Goal: Task Accomplishment & Management: Complete application form

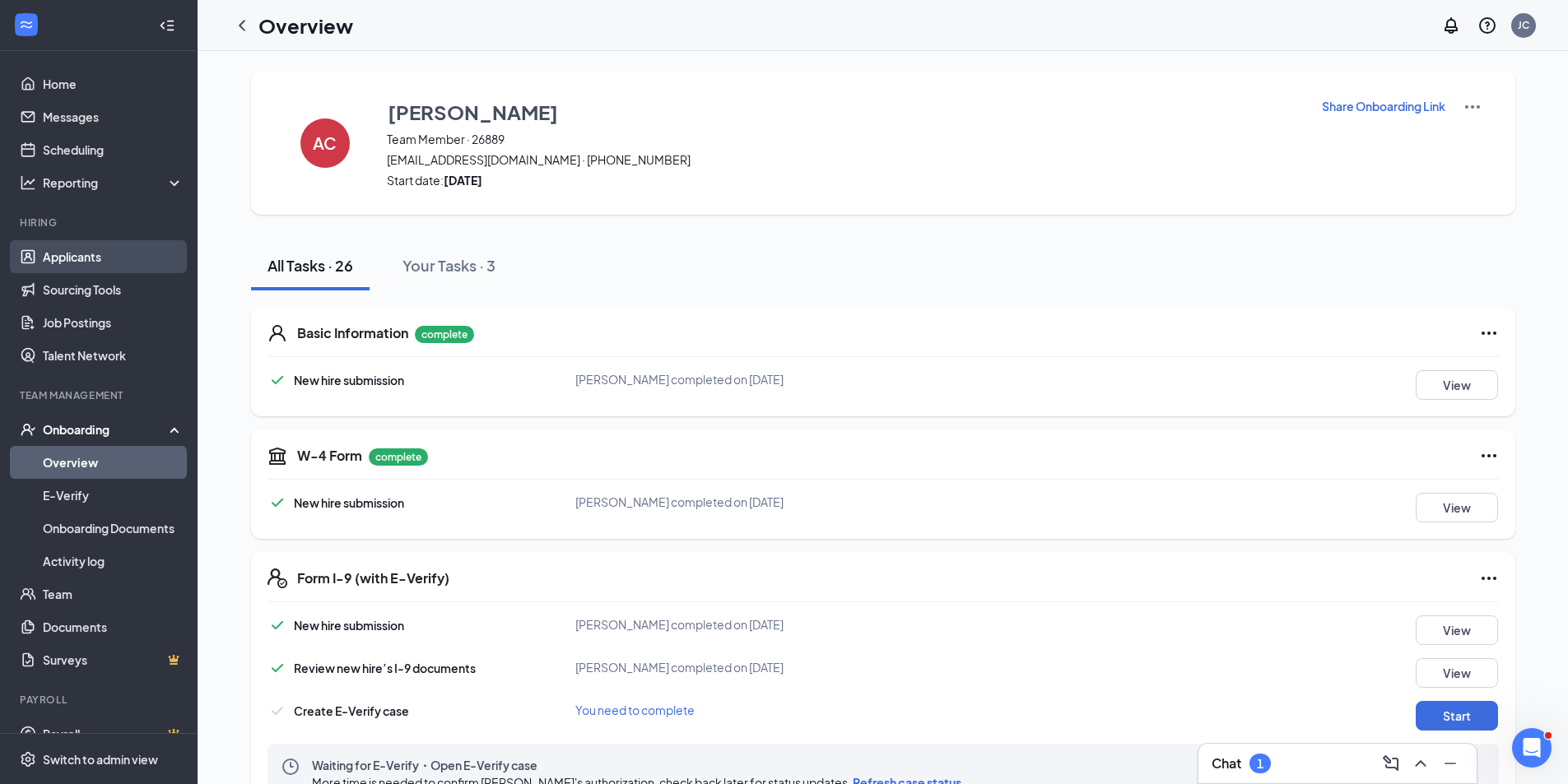
drag, startPoint x: 92, startPoint y: 238, endPoint x: 89, endPoint y: 256, distance: 18.2
click at [90, 244] on li "Hiring Applicants Sourcing Tools Job Postings Talent Network" at bounding box center [98, 294] width 197 height 156
click at [89, 257] on link "Applicants" at bounding box center [113, 256] width 141 height 33
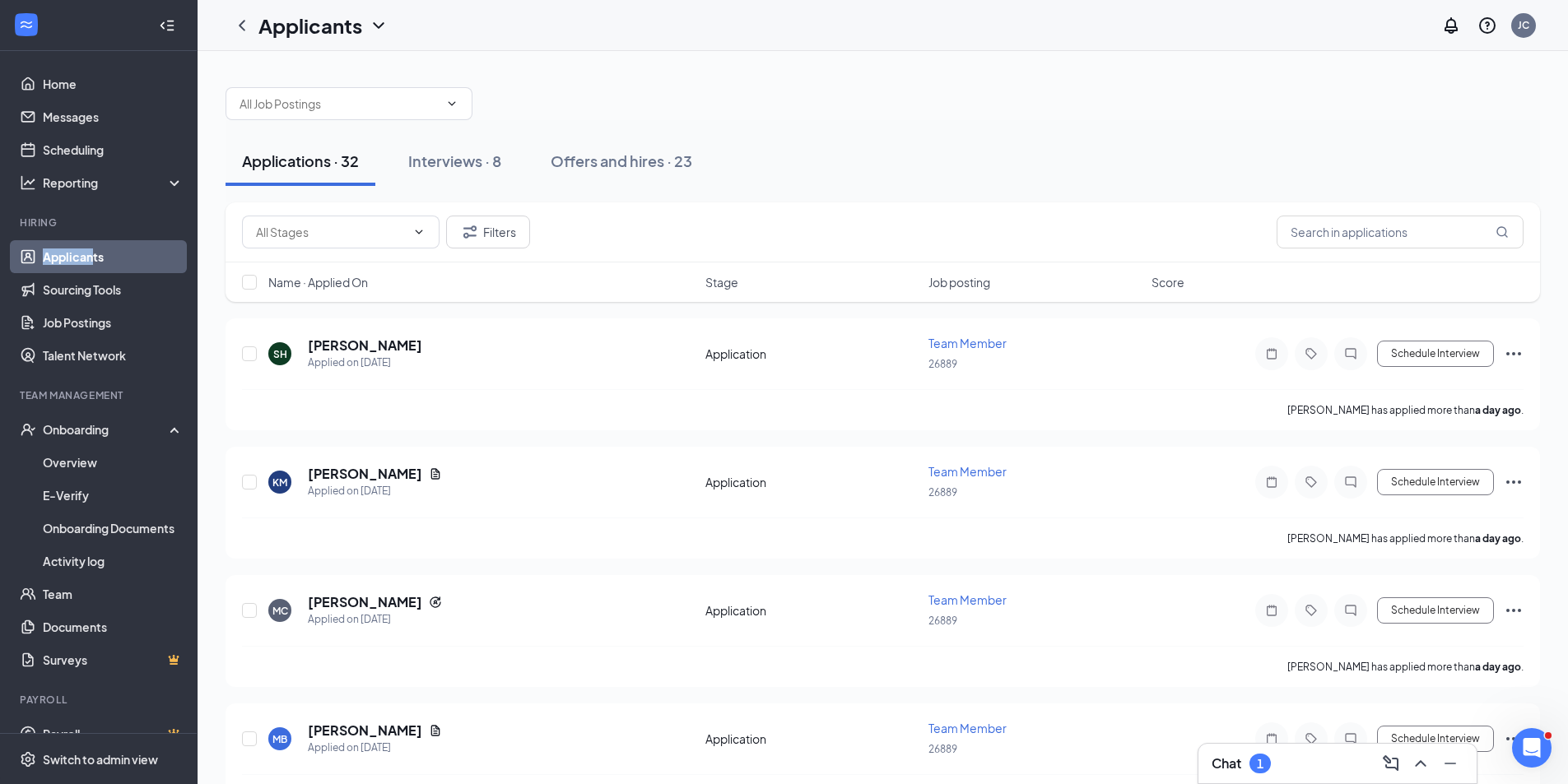
drag, startPoint x: 487, startPoint y: 161, endPoint x: 539, endPoint y: 255, distance: 107.4
click at [487, 161] on div "Interviews · 8" at bounding box center [455, 161] width 93 height 21
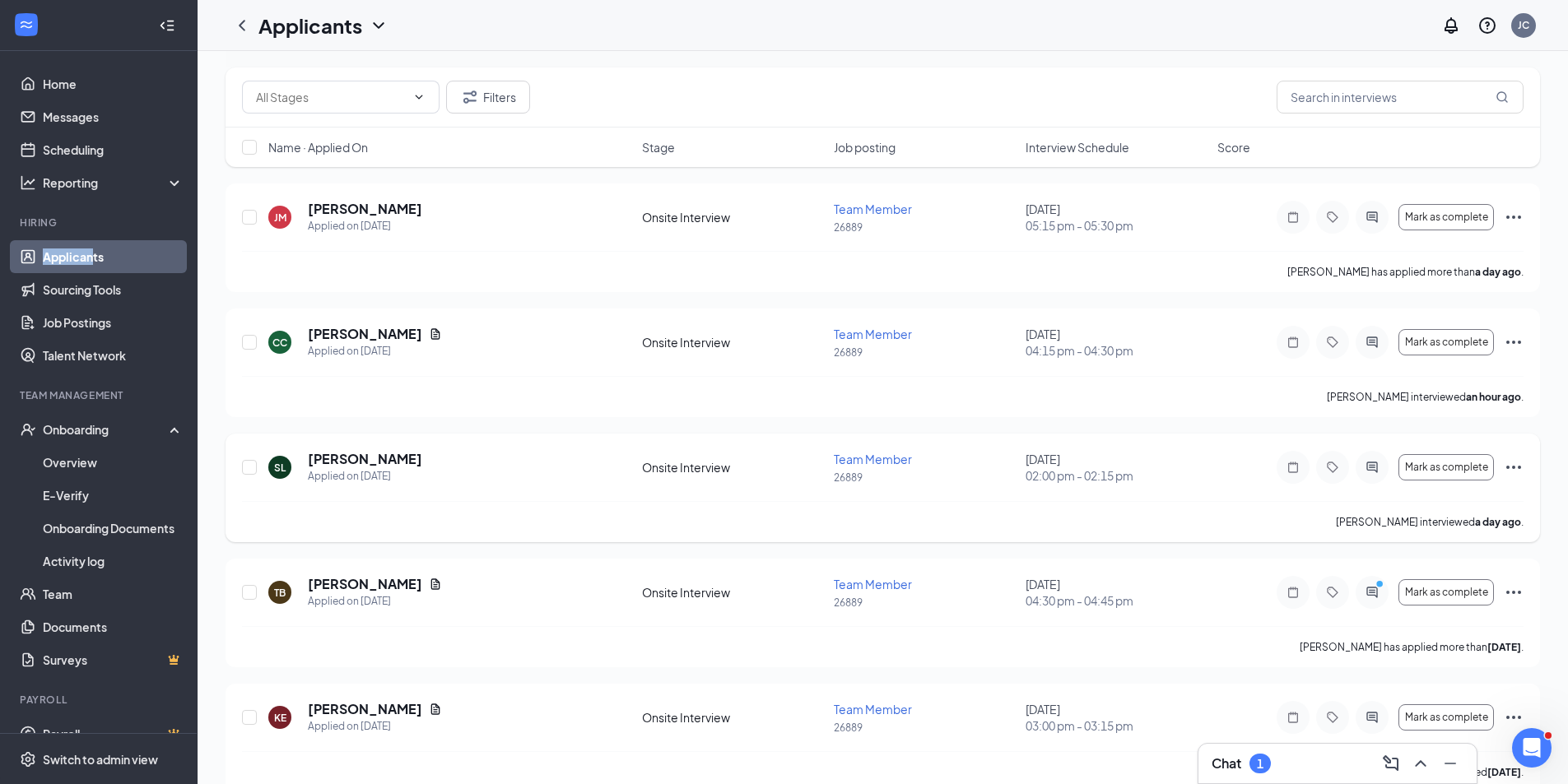
scroll to position [165, 0]
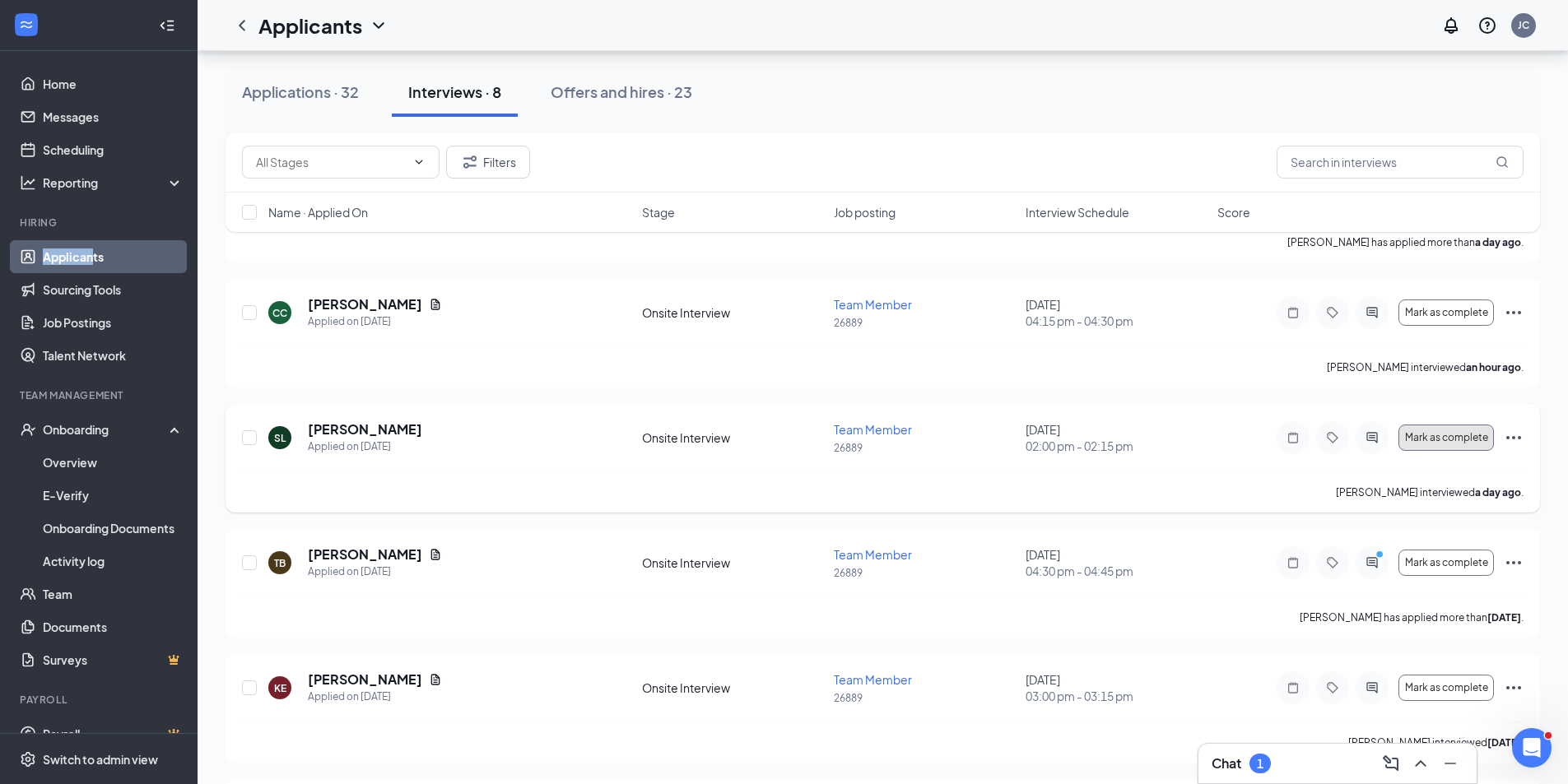
click at [1447, 441] on span "Mark as complete" at bounding box center [1446, 438] width 83 height 11
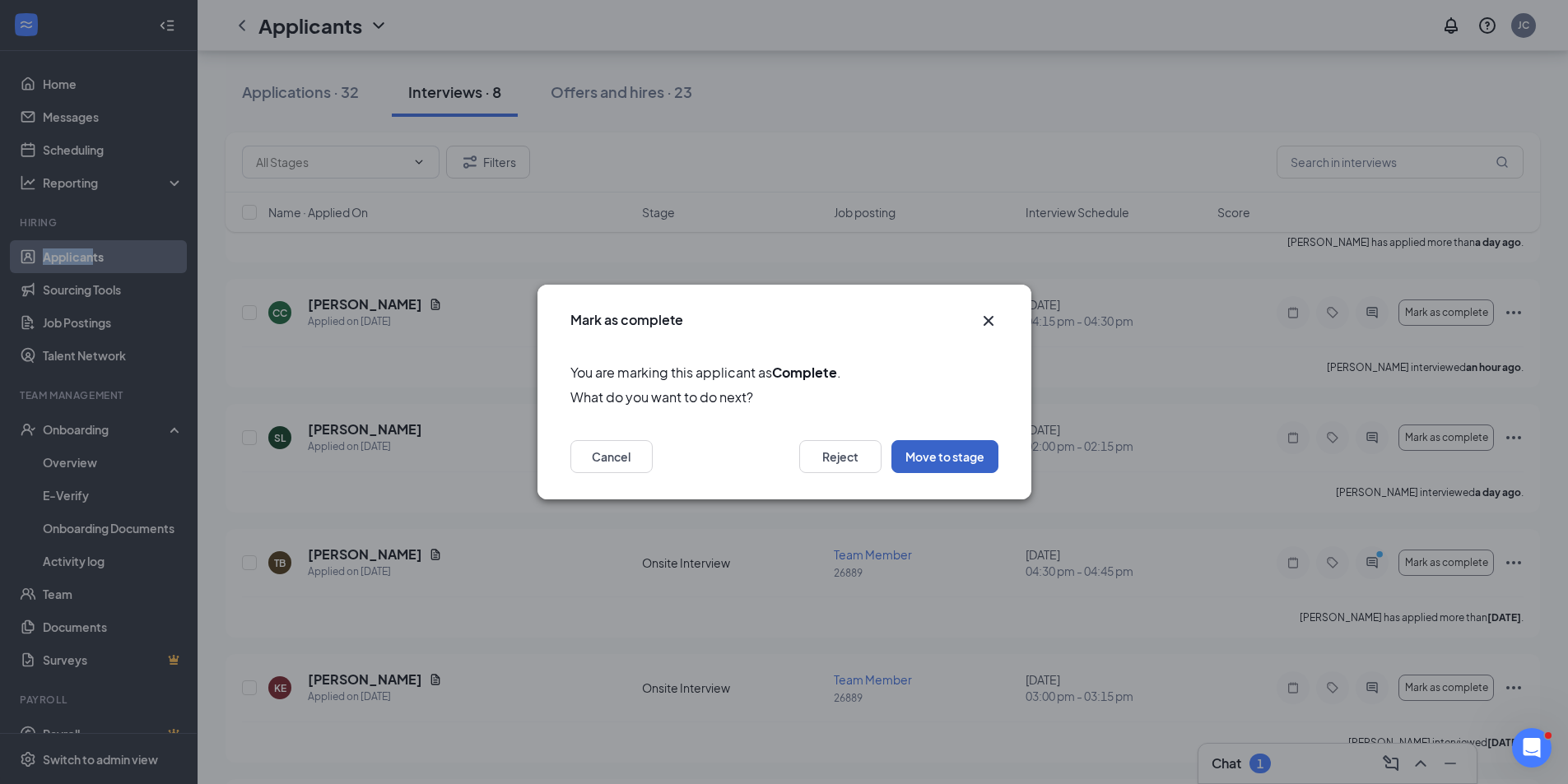
click at [943, 460] on button "Move to stage" at bounding box center [944, 457] width 107 height 33
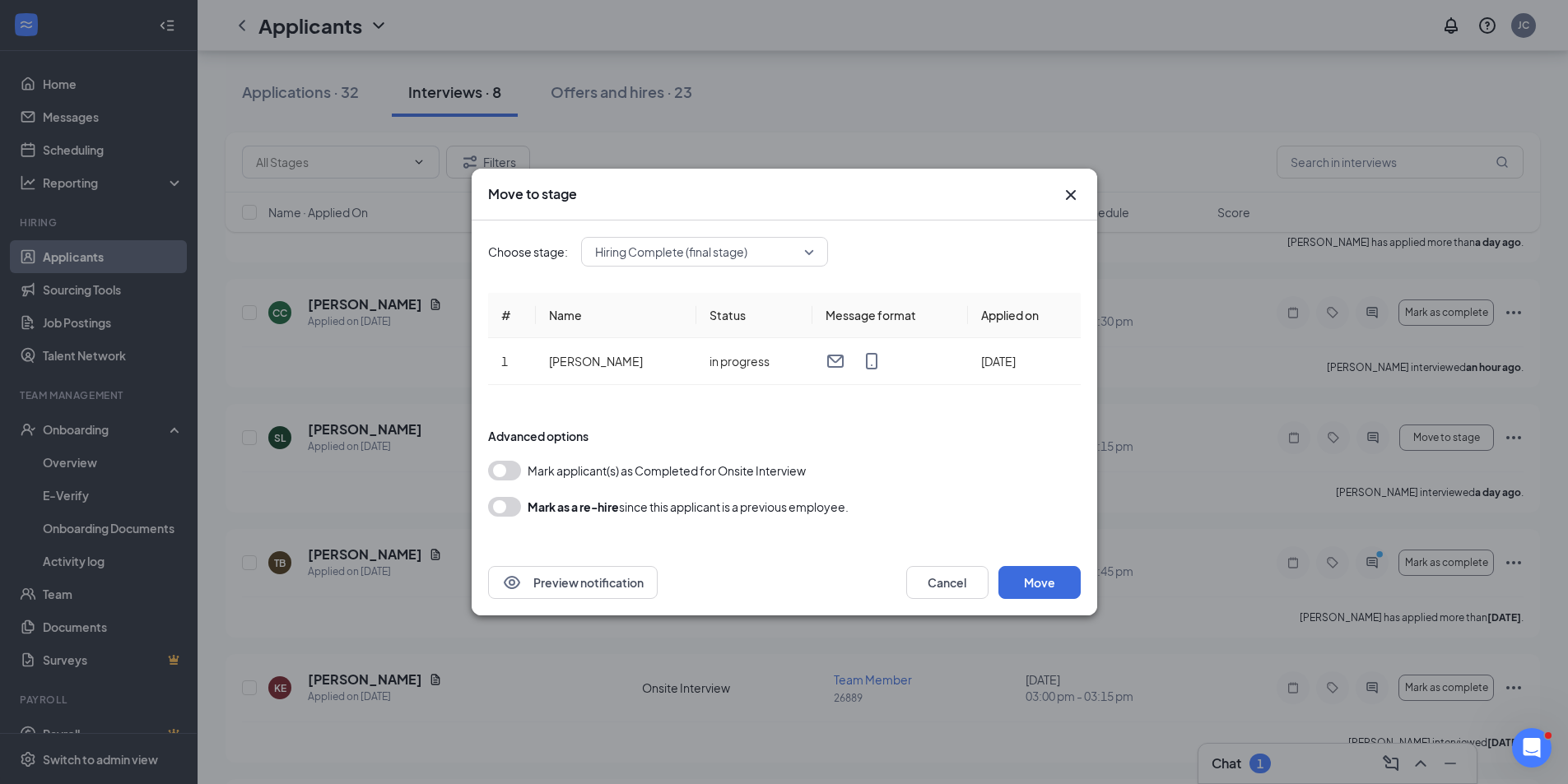
click at [1054, 600] on div "Preview notification Cancel Move" at bounding box center [784, 582] width 625 height 66
click at [1054, 585] on button "Move" at bounding box center [1040, 582] width 82 height 33
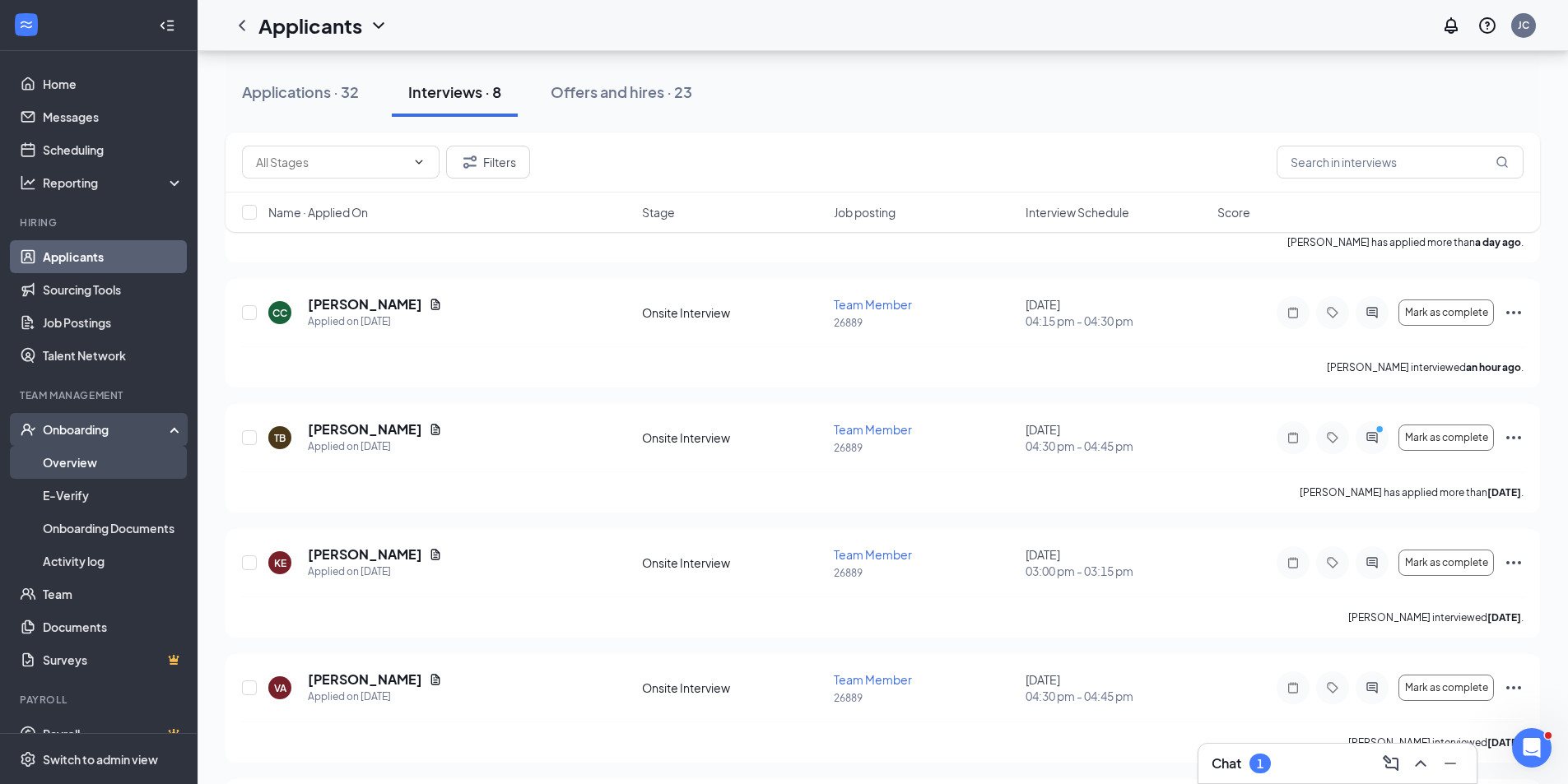
click at [81, 472] on link "Overview" at bounding box center [113, 462] width 141 height 33
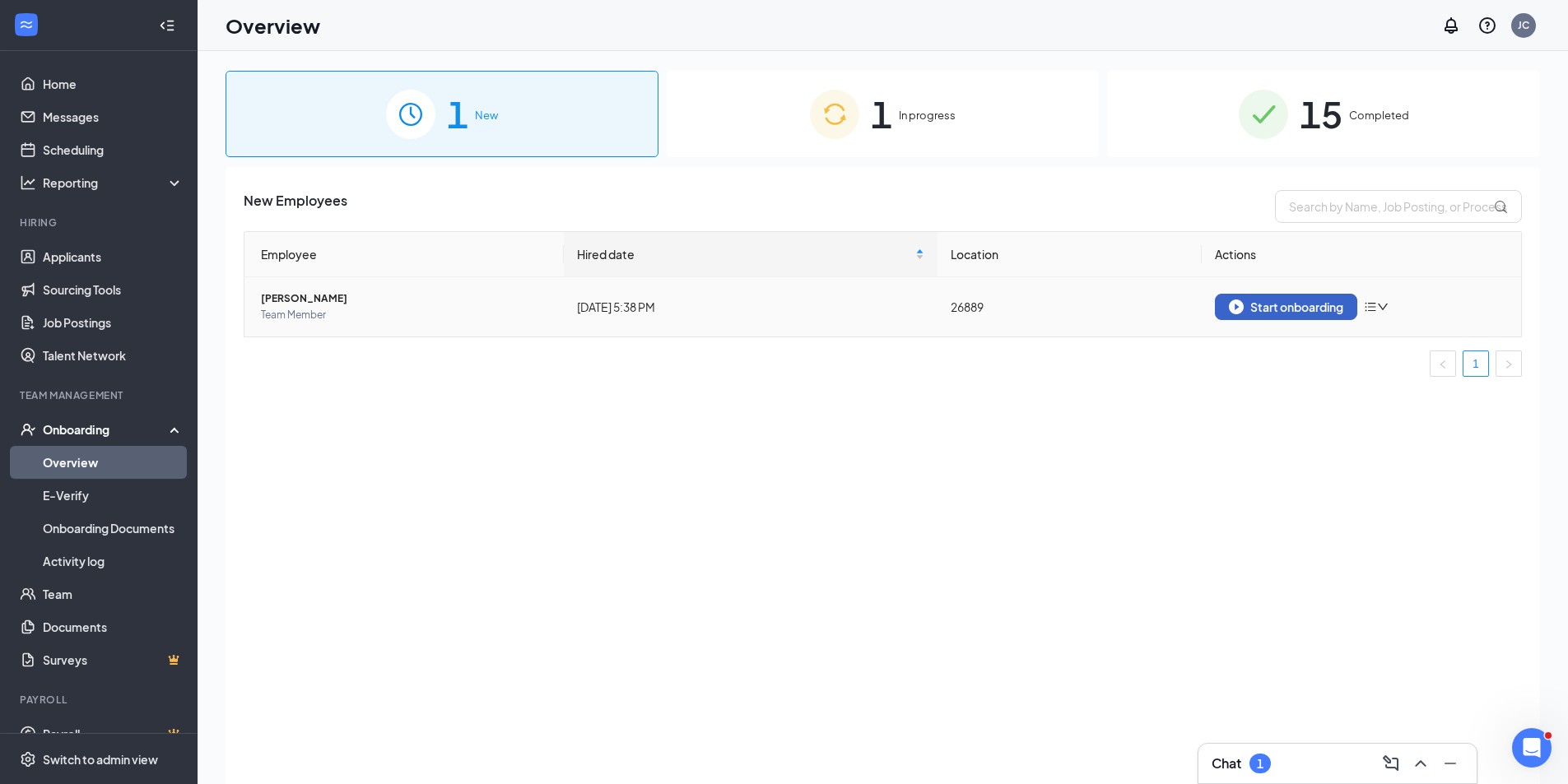
click at [1265, 312] on div "Start onboarding" at bounding box center [1286, 307] width 114 height 15
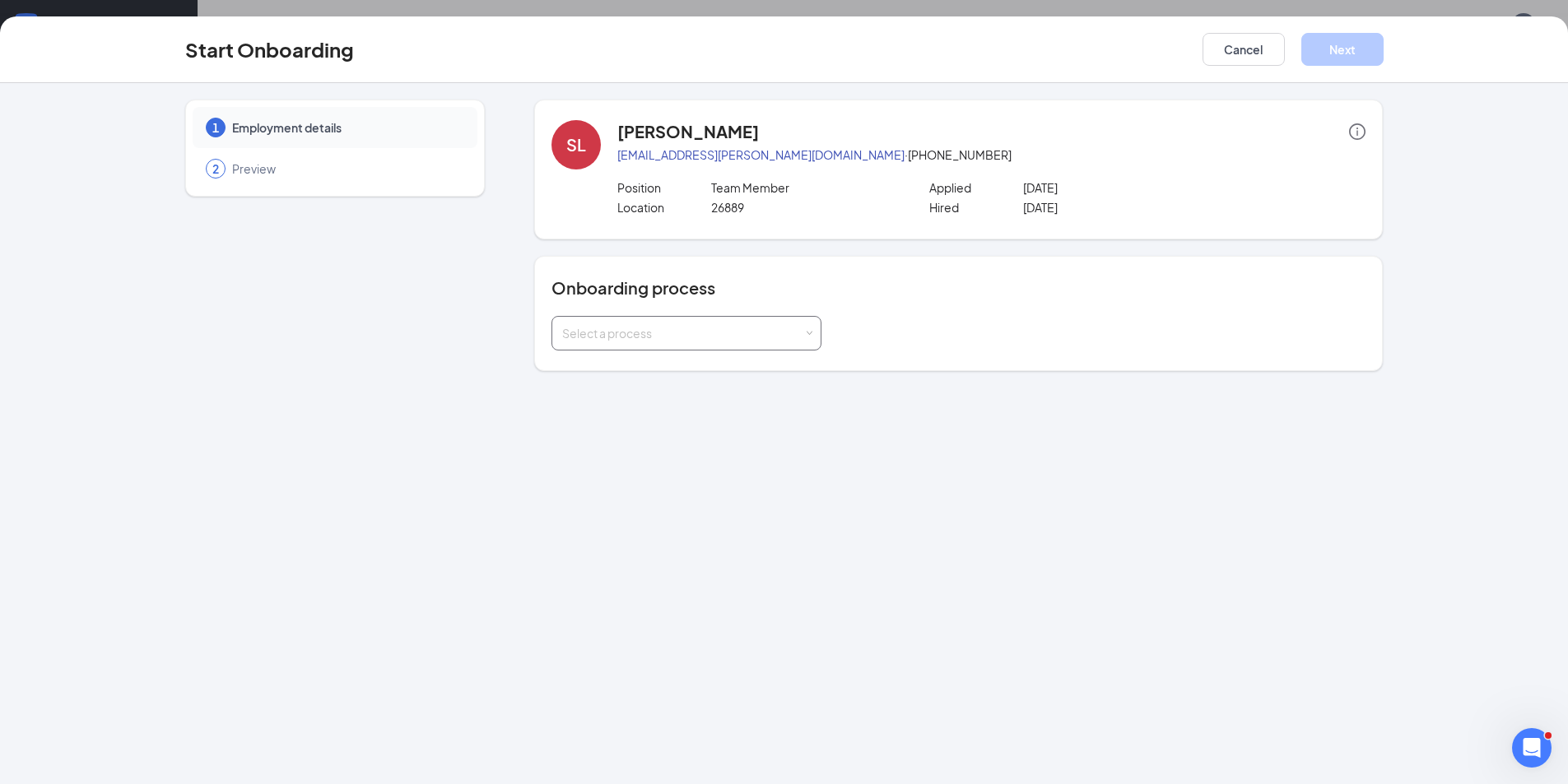
click at [650, 340] on div "Select a process" at bounding box center [683, 333] width 241 height 16
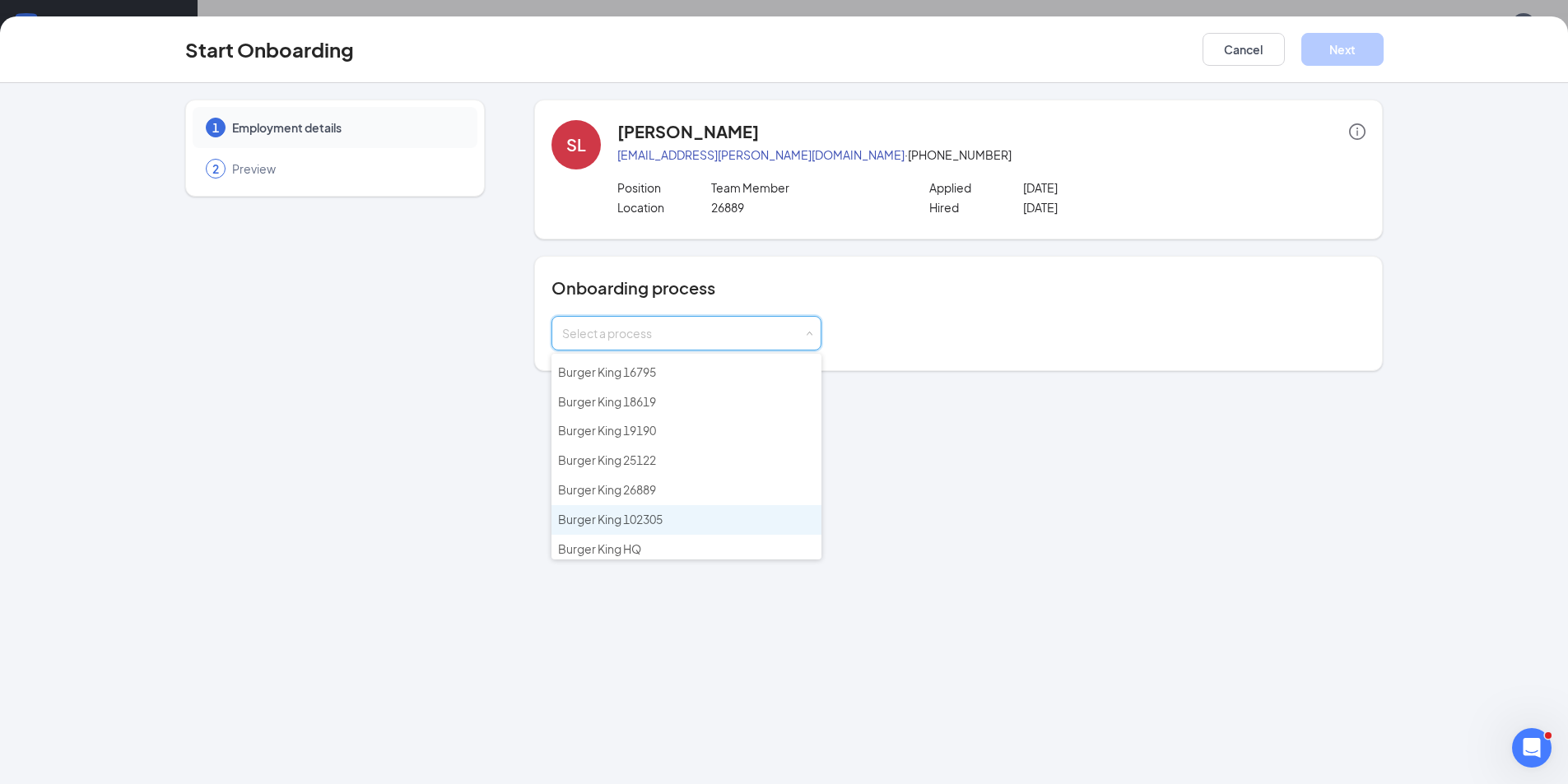
scroll to position [1387, 0]
click at [688, 478] on li "Burger King 26889" at bounding box center [686, 485] width 270 height 29
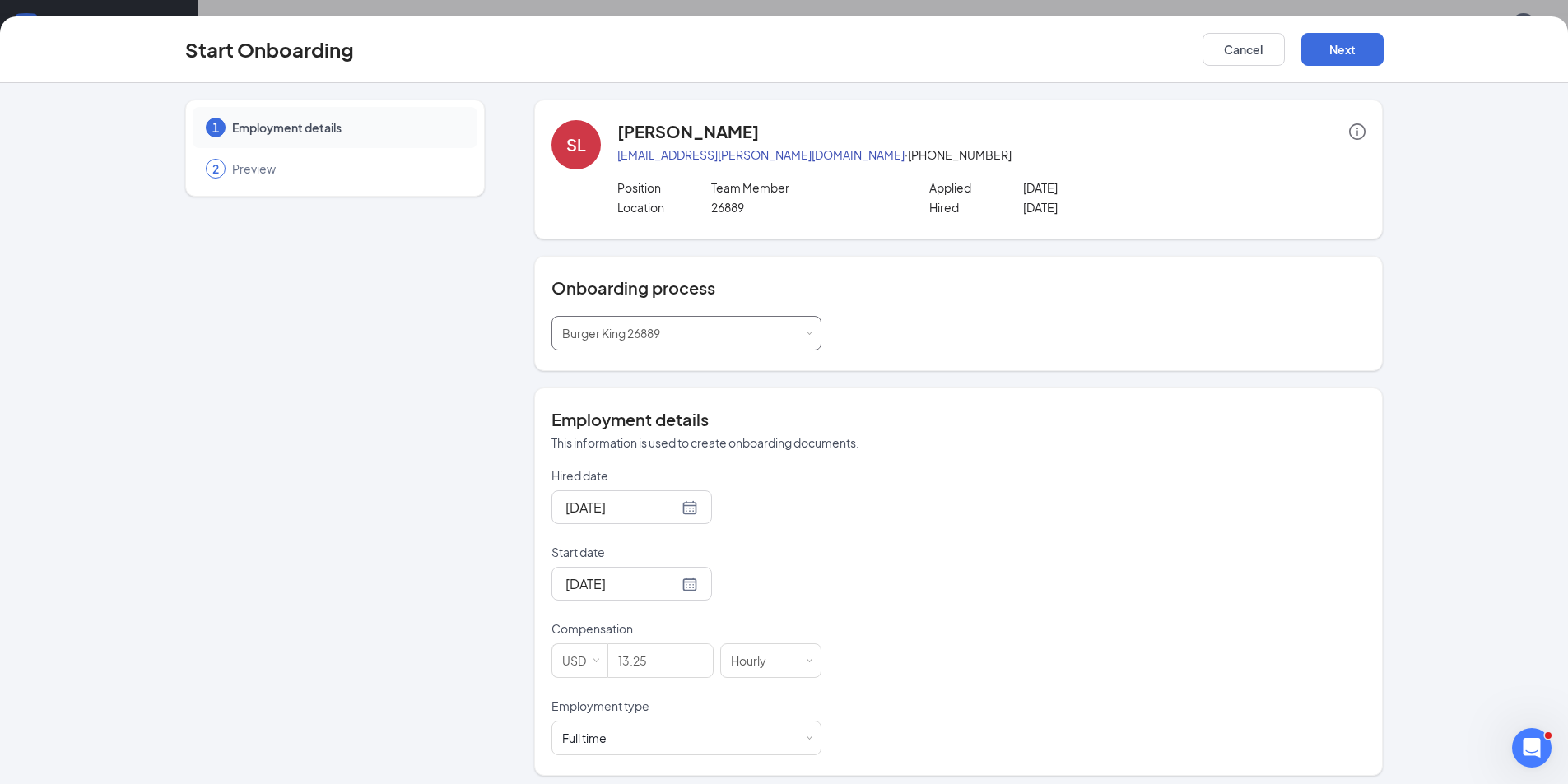
scroll to position [9, 0]
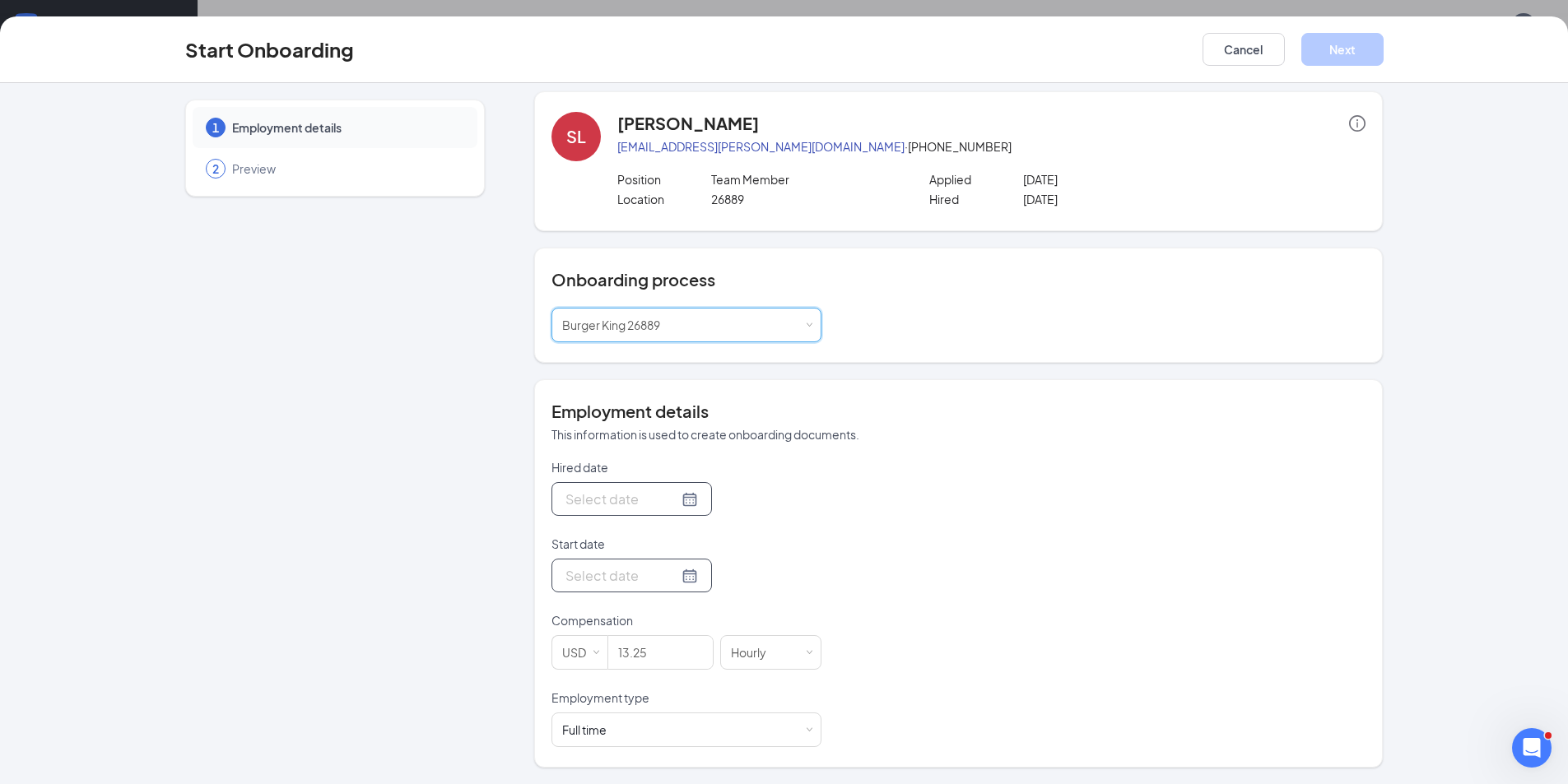
click at [622, 500] on input "Hired date" at bounding box center [622, 500] width 112 height 21
click at [663, 502] on div at bounding box center [631, 500] width 132 height 21
type input "[DATE]"
click at [637, 697] on div "26" at bounding box center [635, 695] width 20 height 20
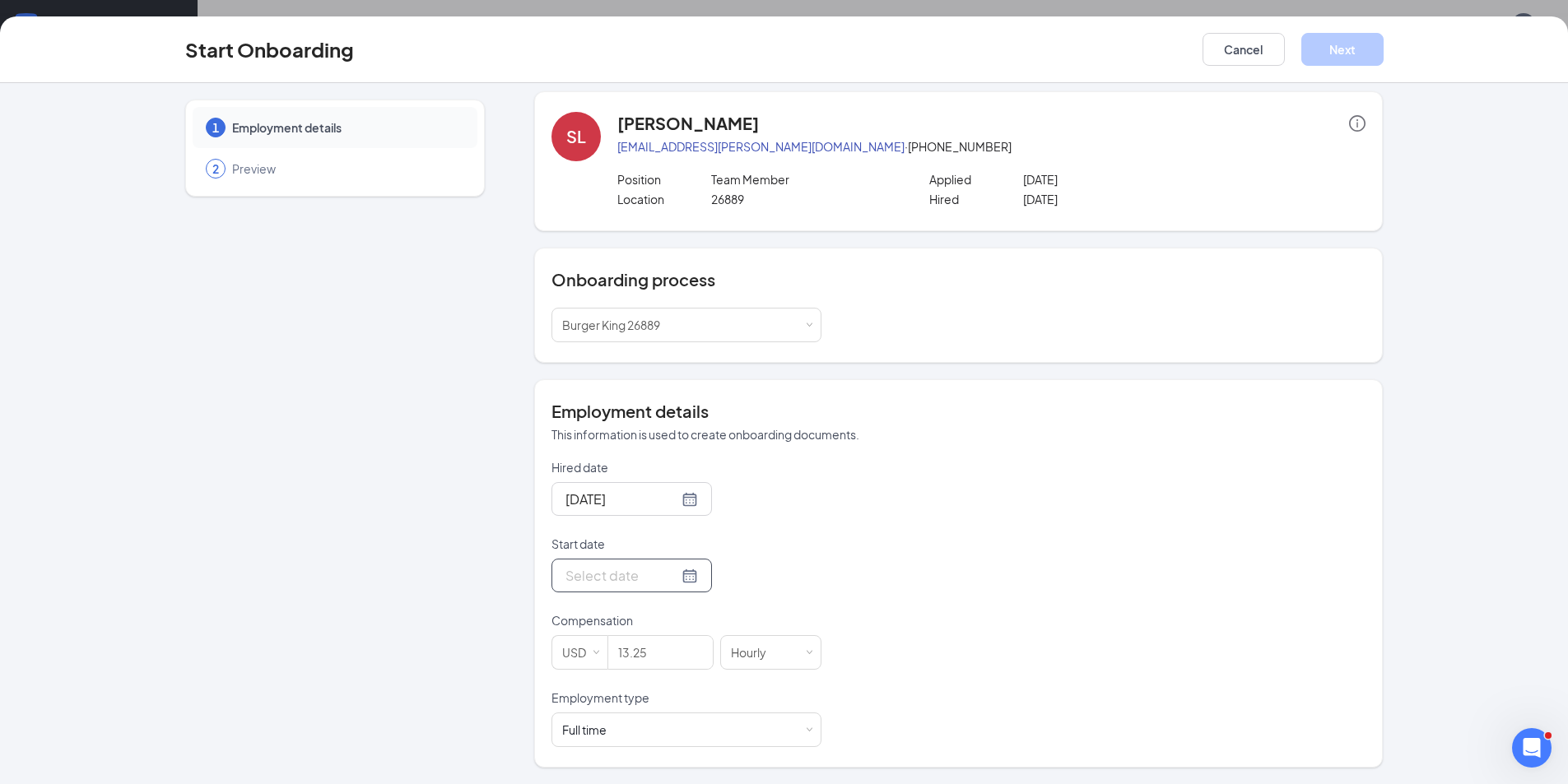
click at [679, 584] on div at bounding box center [631, 575] width 161 height 33
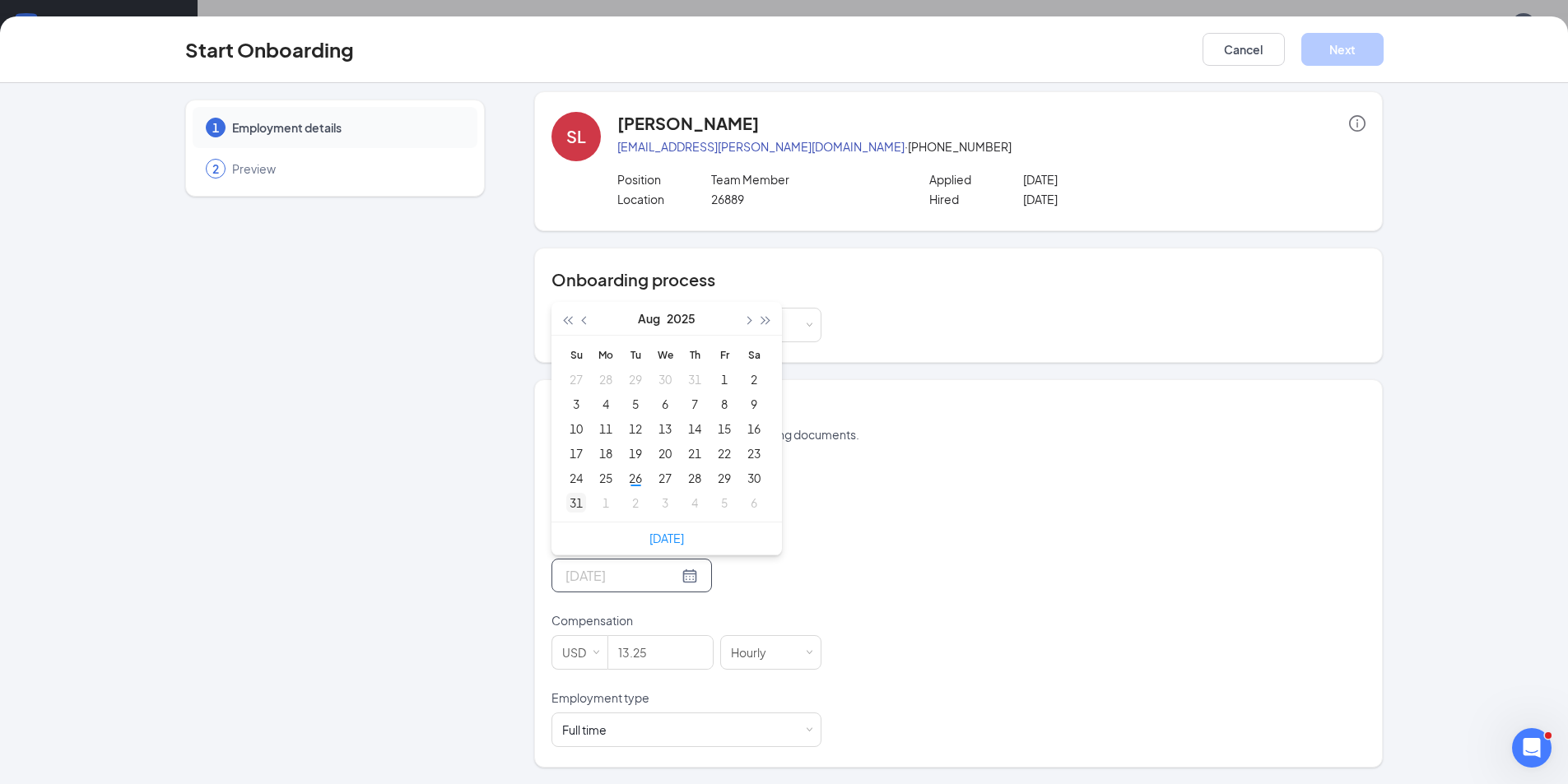
type input "[DATE]"
click at [570, 507] on div "31" at bounding box center [576, 502] width 20 height 20
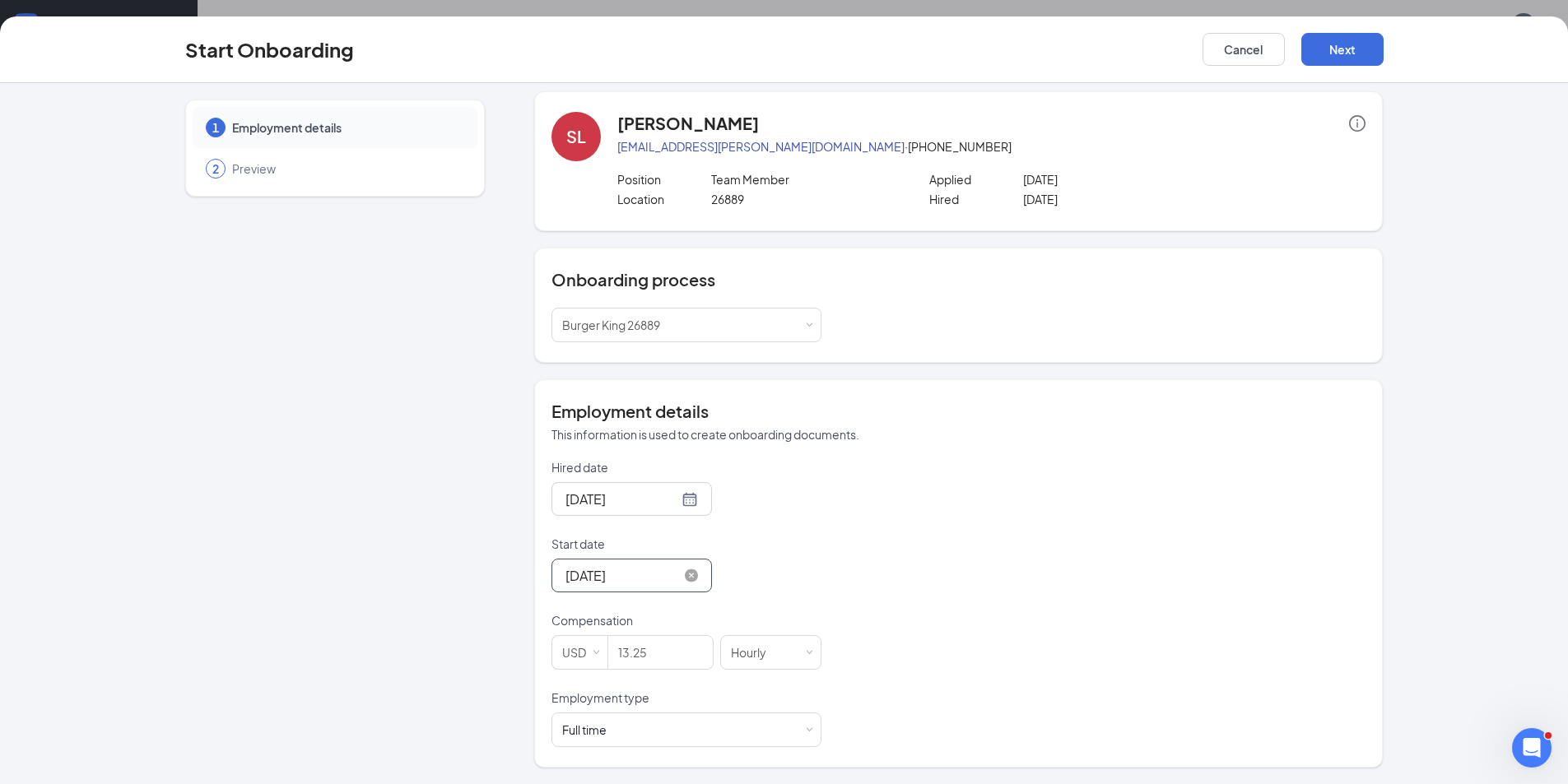
scroll to position [74, 0]
click at [678, 650] on input "13.25" at bounding box center [661, 652] width 105 height 33
type input "13"
click at [712, 729] on div "Full time Works 30+ hours per week and is reasonably expected to work" at bounding box center [686, 730] width 248 height 33
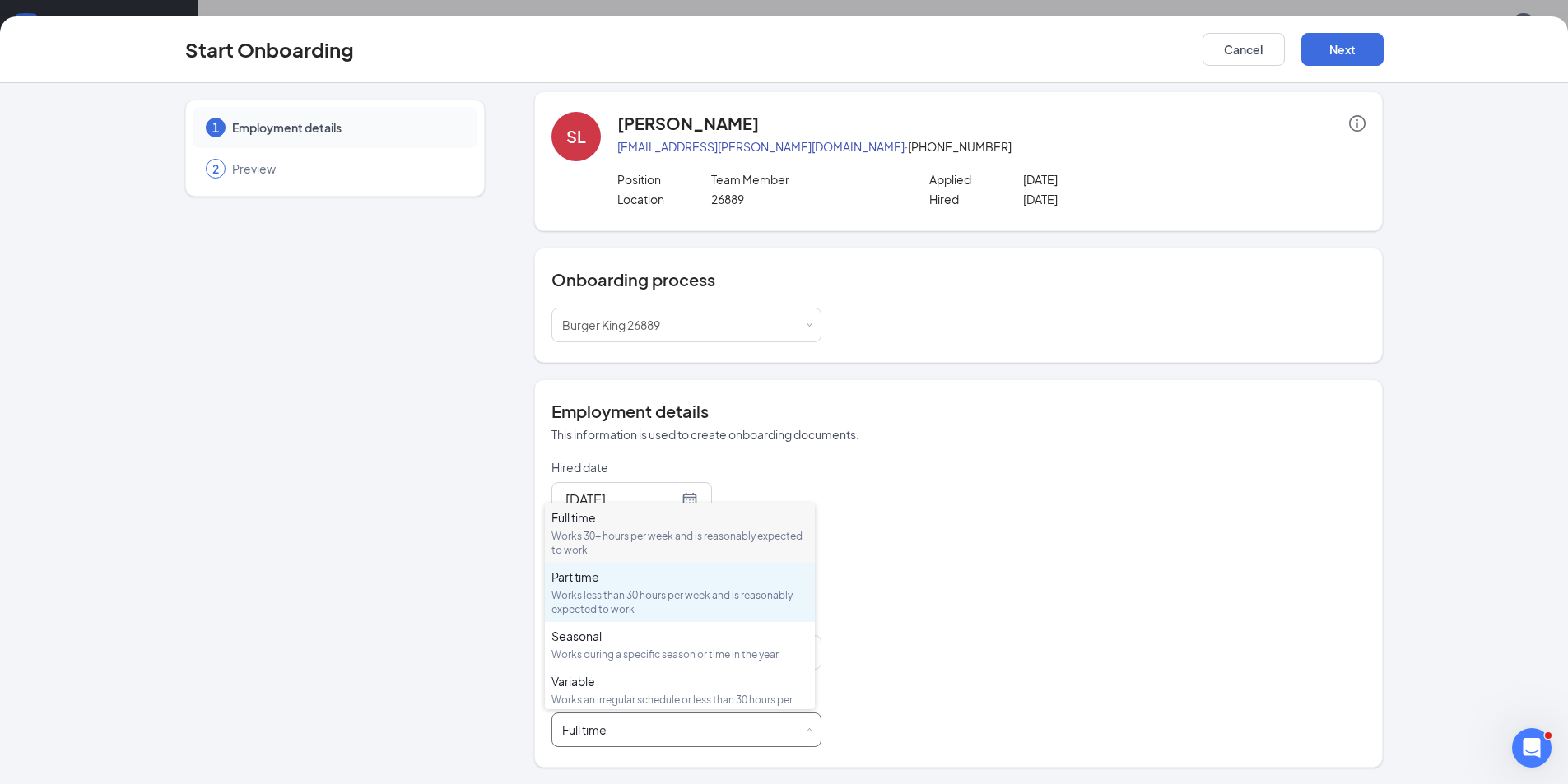
click at [618, 587] on div "Part time Works less than 30 hours per week and is reasonably expected to work" at bounding box center [680, 593] width 257 height 48
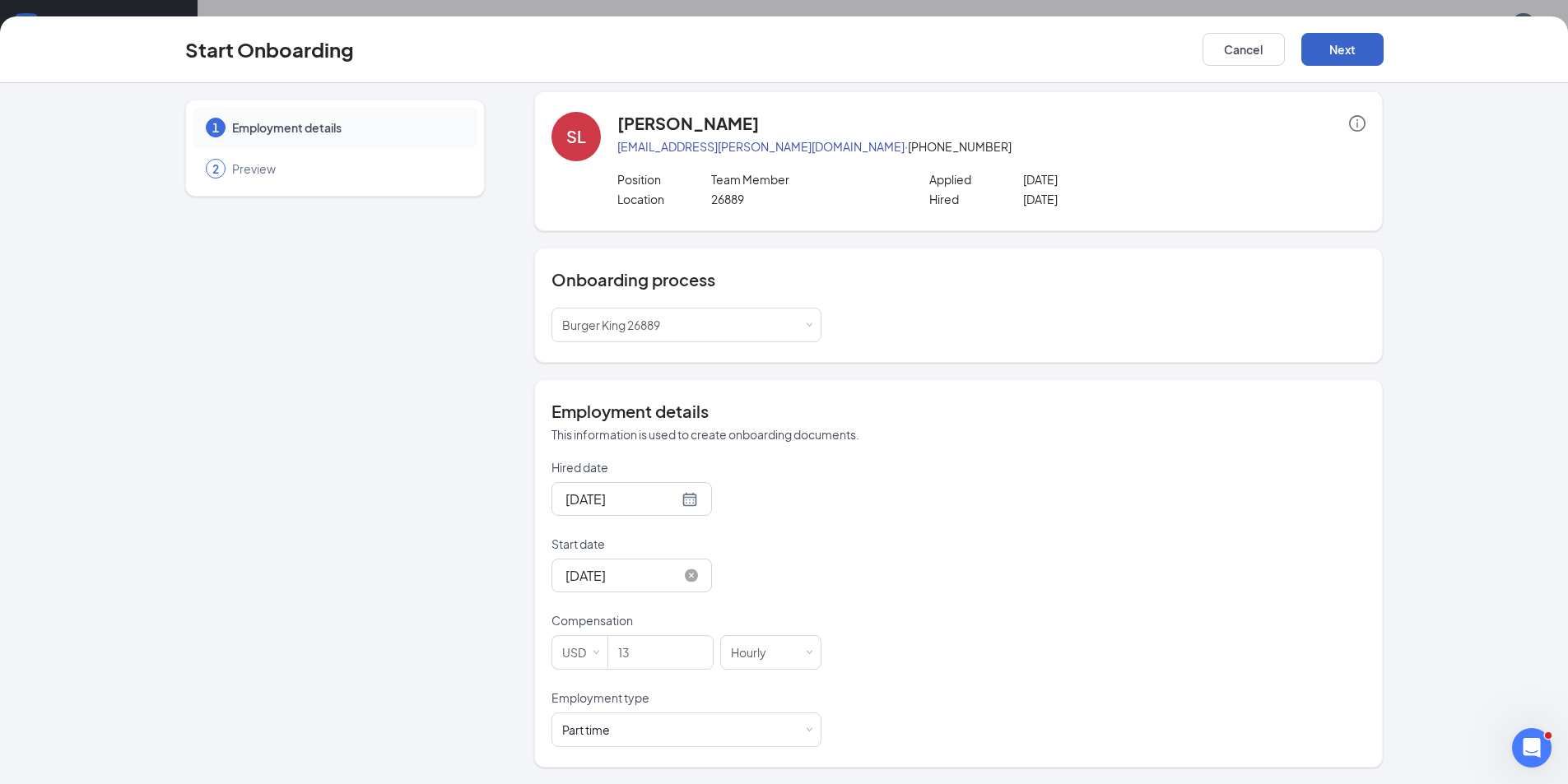
click at [1314, 51] on button "Next" at bounding box center [1342, 49] width 82 height 33
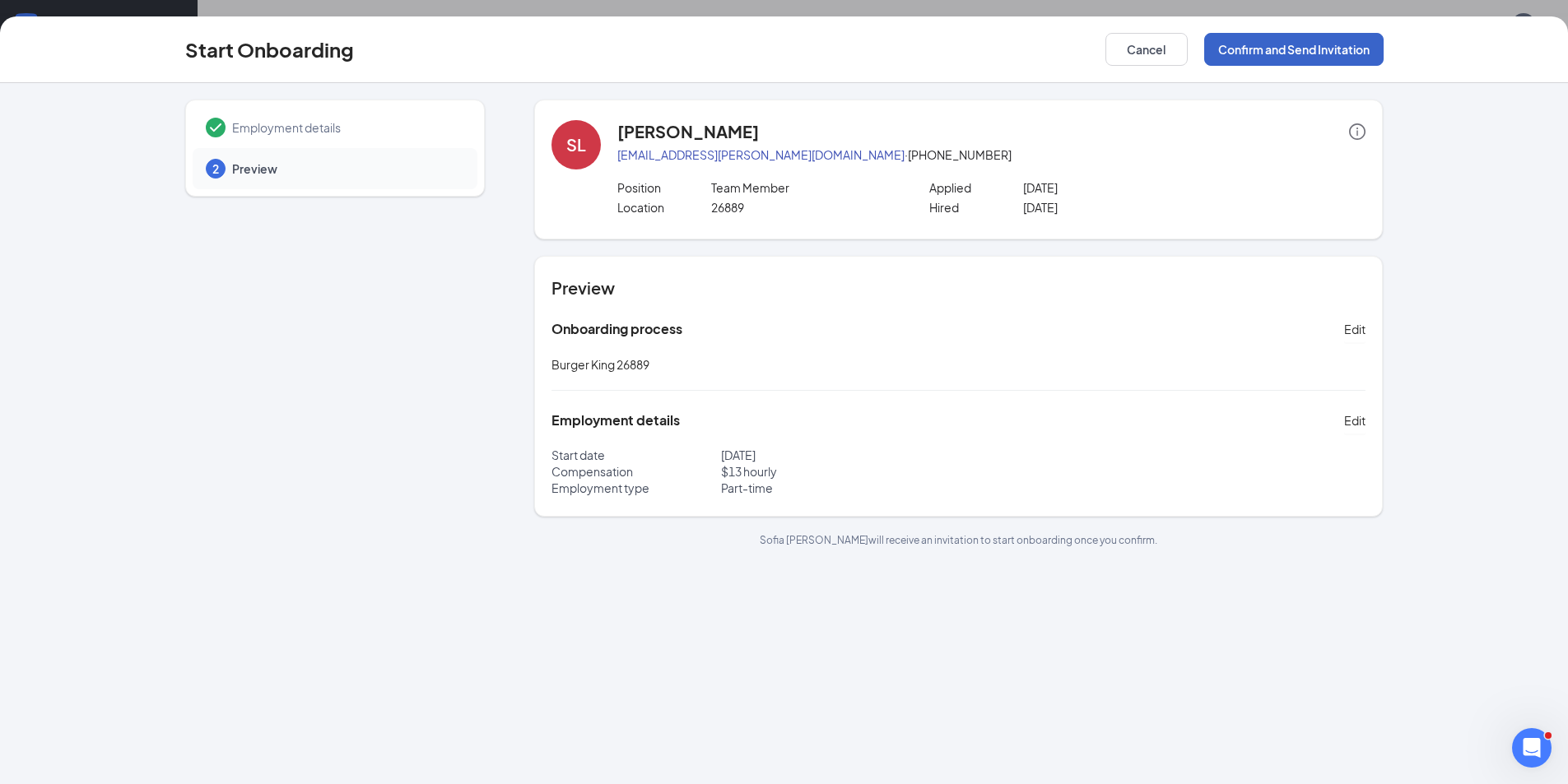
click at [1281, 51] on button "Confirm and Send Invitation" at bounding box center [1294, 49] width 180 height 33
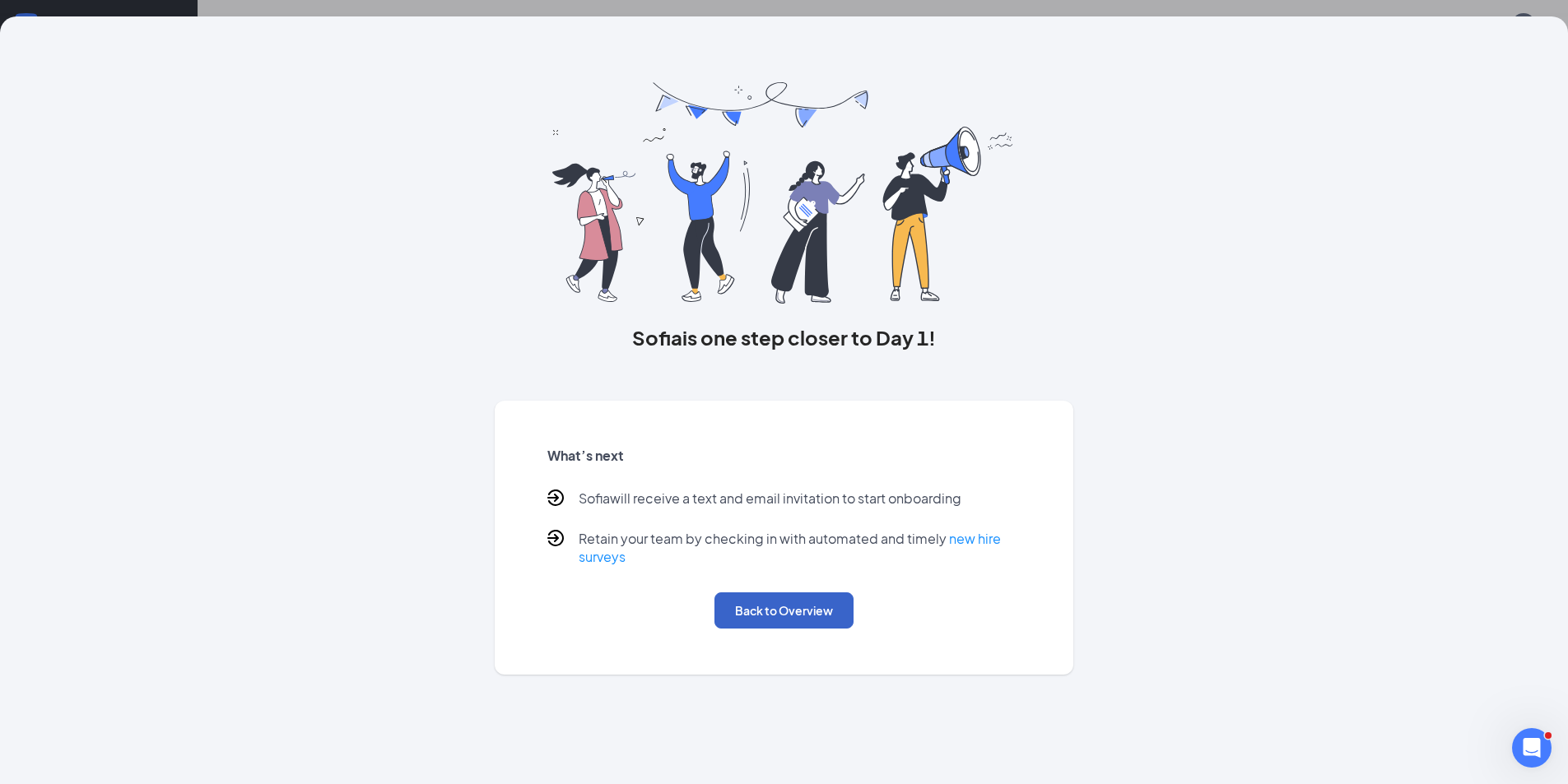
click at [745, 615] on button "Back to Overview" at bounding box center [784, 611] width 139 height 36
